Goal: Transaction & Acquisition: Purchase product/service

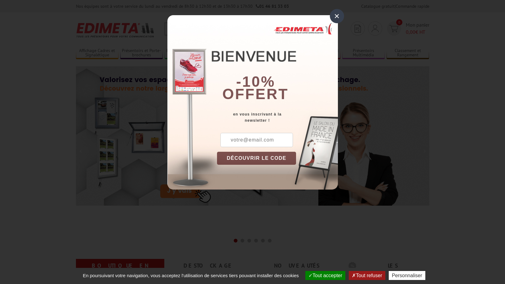
click at [335, 15] on div "×" at bounding box center [337, 16] width 14 height 14
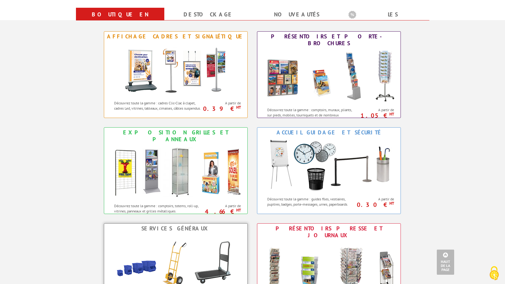
scroll to position [221, 0]
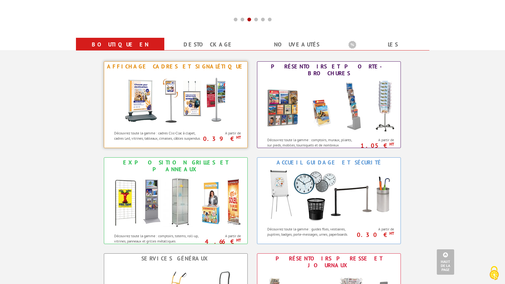
click at [190, 117] on img at bounding box center [175, 100] width 115 height 56
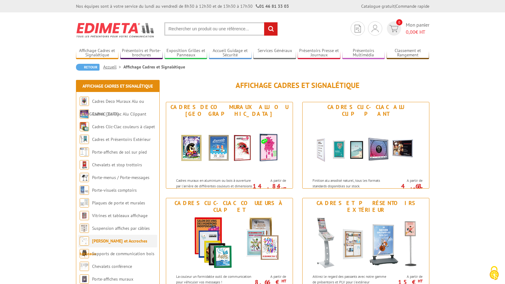
click at [132, 240] on link "[PERSON_NAME] et Accroches tableaux" at bounding box center [114, 247] width 68 height 18
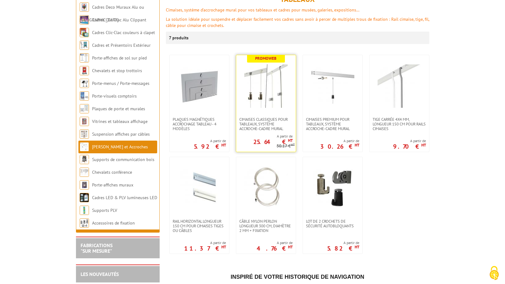
scroll to position [95, 0]
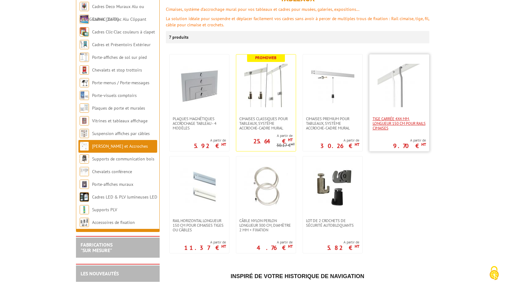
click at [395, 116] on span "Tige carrée 4x4 mm, longueur 150 cm pour rails cimaises" at bounding box center [398, 123] width 53 height 14
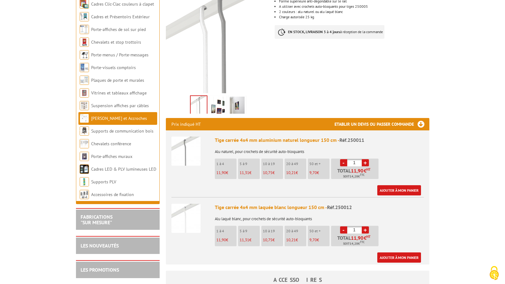
scroll to position [126, 0]
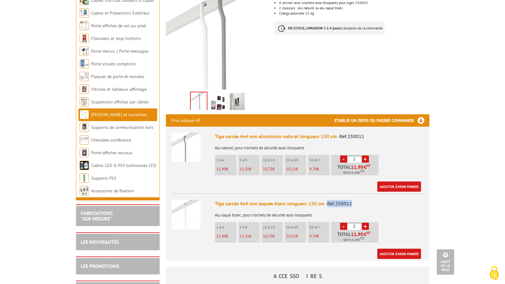
drag, startPoint x: 352, startPoint y: 196, endPoint x: 326, endPoint y: 196, distance: 26.6
click at [326, 200] on div "Tige carrée 4x4 mm laquée blanc longueur 150 cm - Réf.250012" at bounding box center [319, 203] width 209 height 7
copy div "Réf.250012"
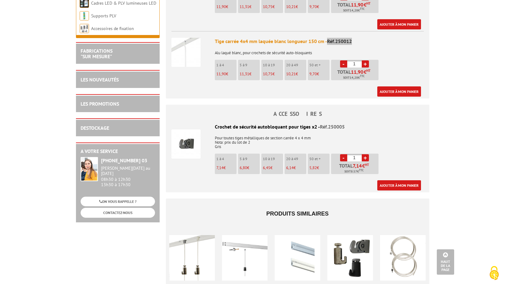
scroll to position [316, 0]
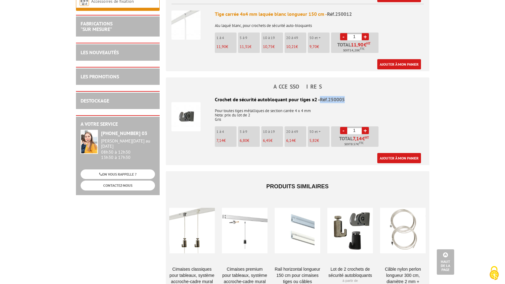
drag, startPoint x: 345, startPoint y: 91, endPoint x: 318, endPoint y: 91, distance: 27.0
click at [318, 96] on div "Crochet de sécurité autobloquant pour tiges x2 - Réf.250005" at bounding box center [297, 99] width 252 height 7
copy span "Réf.250005"
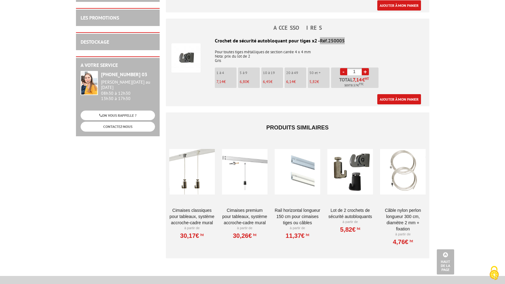
scroll to position [379, 0]
